Goal: Task Accomplishment & Management: Manage account settings

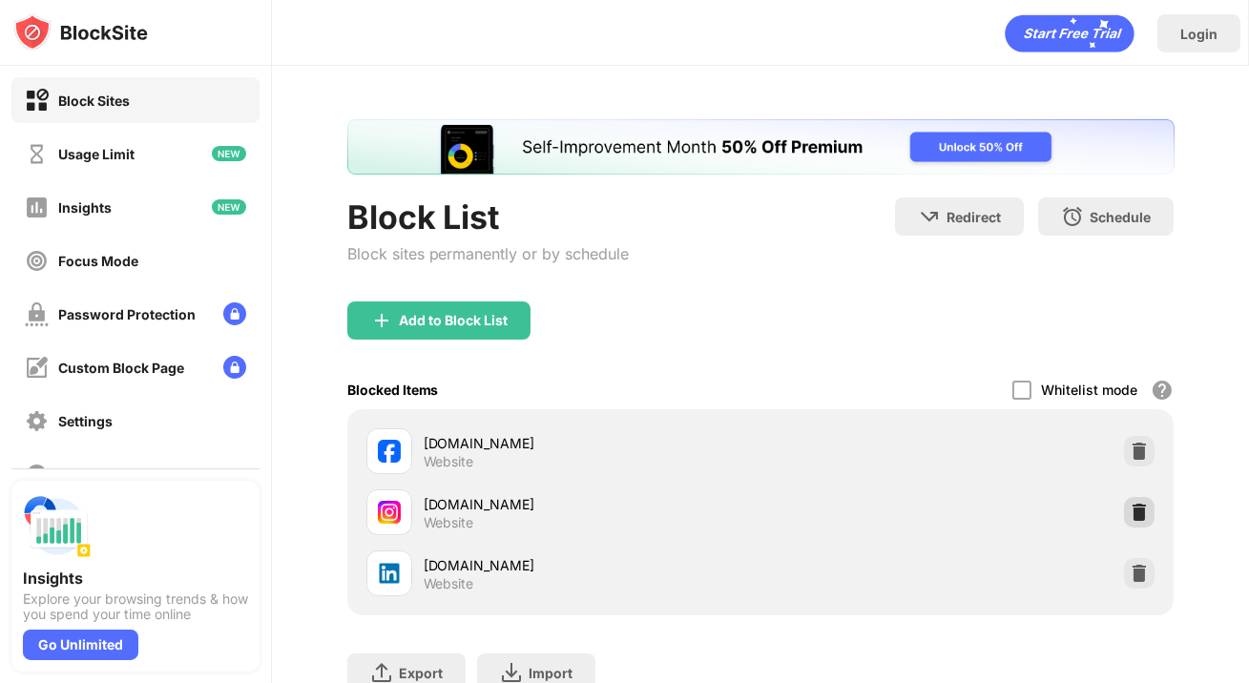
click at [1133, 513] on img at bounding box center [1139, 512] width 19 height 19
